Goal: Task Accomplishment & Management: Use online tool/utility

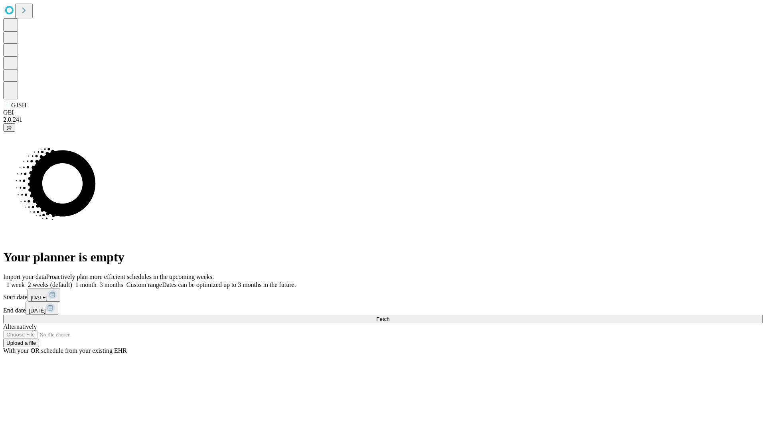
click at [389, 316] on span "Fetch" at bounding box center [382, 319] width 13 height 6
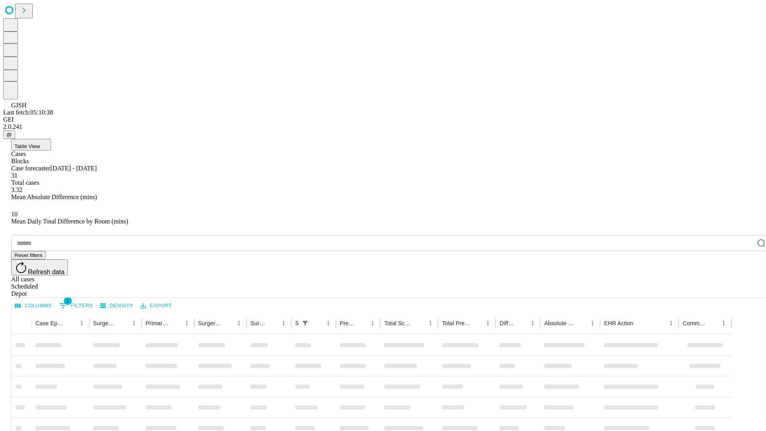
click at [745, 290] on div "Depot" at bounding box center [390, 293] width 759 height 7
